Goal: Task Accomplishment & Management: Complete application form

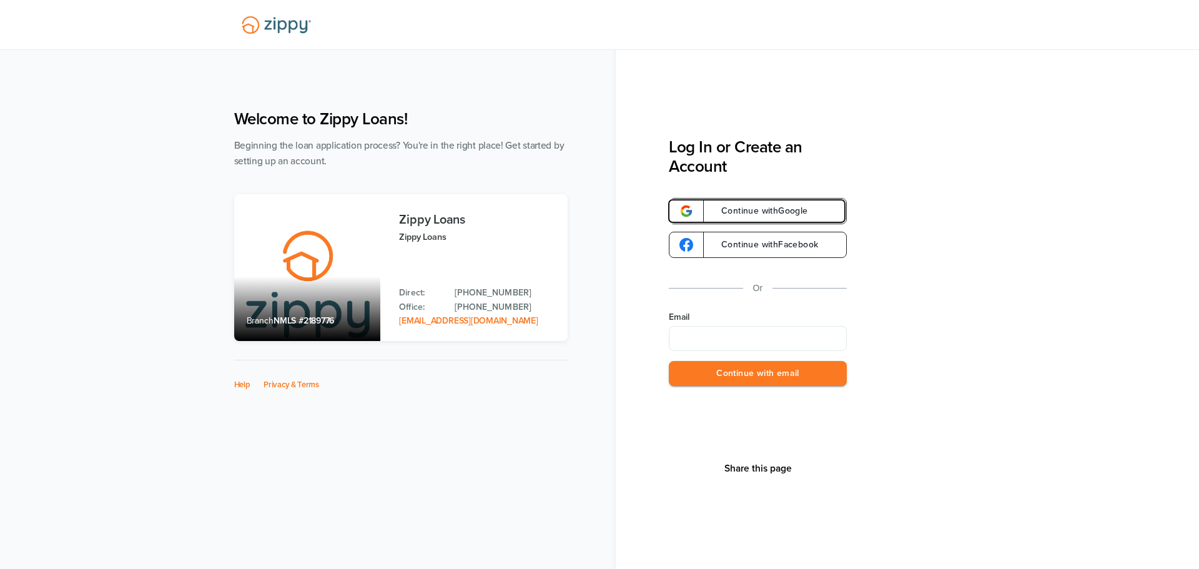
drag, startPoint x: 771, startPoint y: 212, endPoint x: 765, endPoint y: 220, distance: 9.8
click at [770, 212] on span "Continue with Google" at bounding box center [758, 211] width 99 height 9
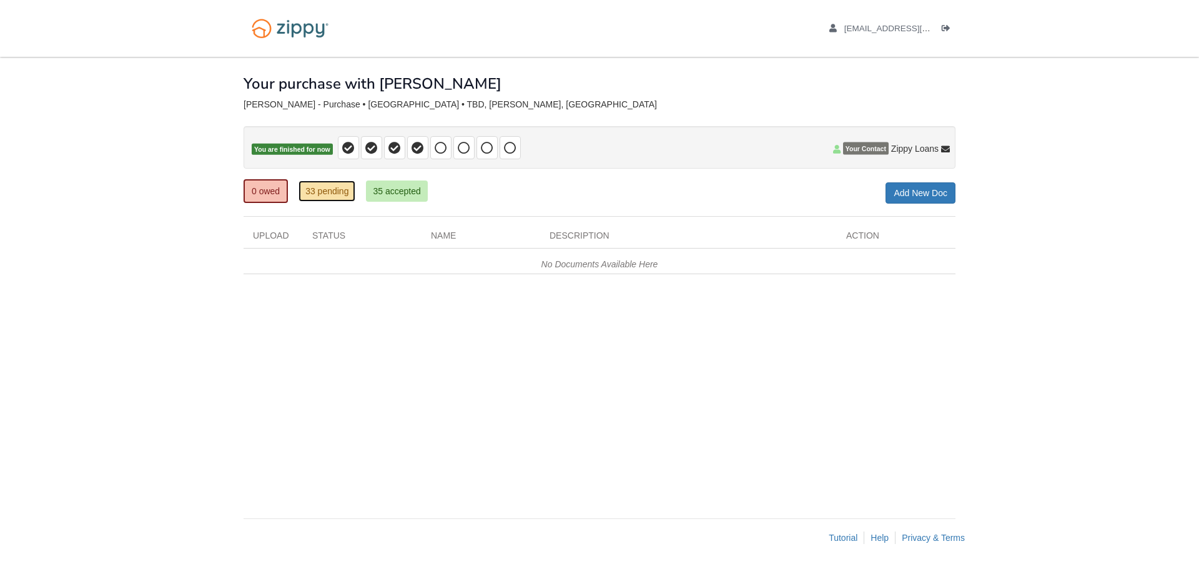
click at [348, 193] on link "33 pending" at bounding box center [326, 190] width 57 height 21
